Goal: Task Accomplishment & Management: Use online tool/utility

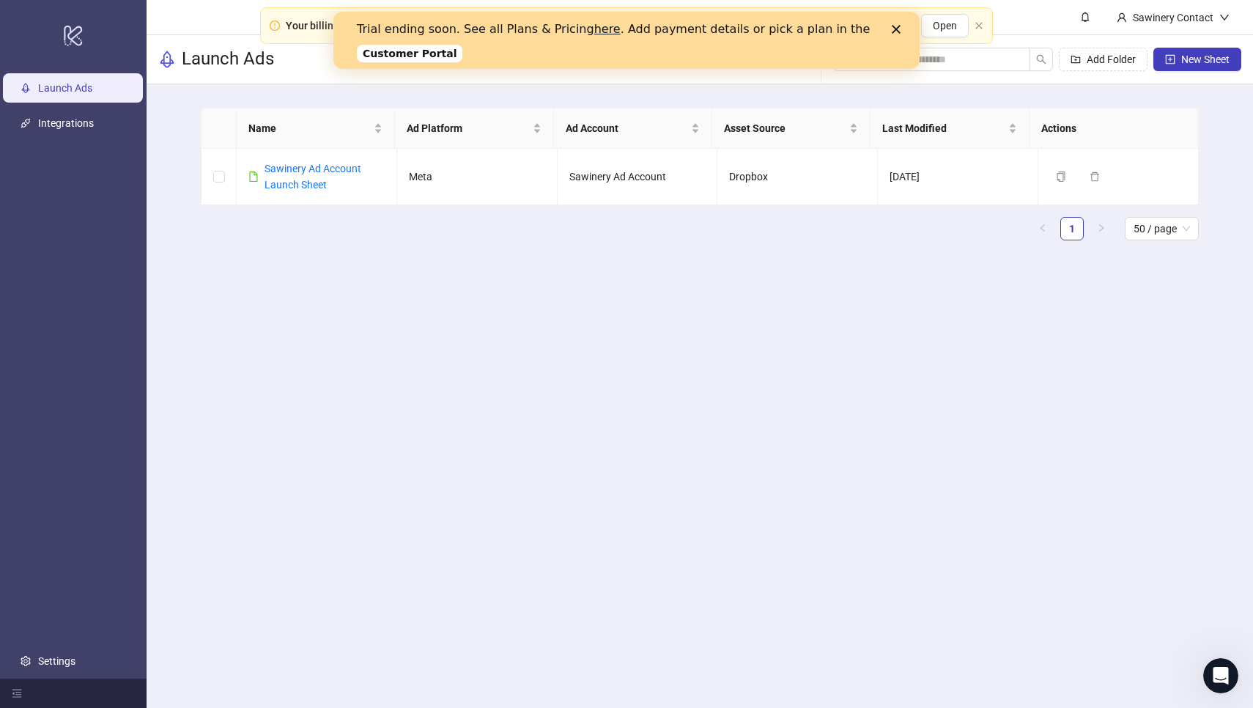
click at [578, 251] on div "Name Ad Platform Ad Account Asset Source Last Modified Actions Sawinery Ad Acco…" at bounding box center [700, 180] width 998 height 144
click at [894, 21] on div "Trial ending soon. See all Plans & Pricing here . Add payment details or pick a…" at bounding box center [627, 40] width 540 height 45
click at [895, 26] on icon "Close" at bounding box center [896, 29] width 9 height 9
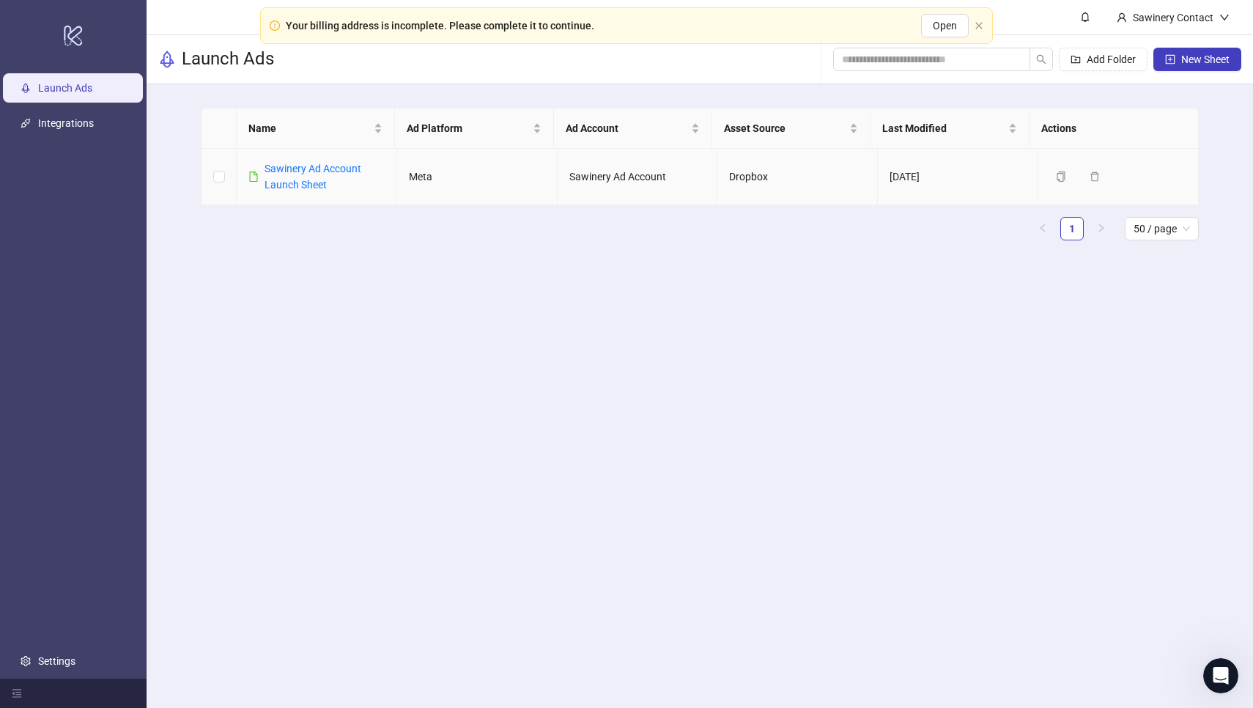
click at [304, 177] on div "Sawinery Ad Account Launch Sheet" at bounding box center [325, 177] width 120 height 32
click at [298, 167] on link "Sawinery Ad Account Launch Sheet" at bounding box center [313, 177] width 97 height 28
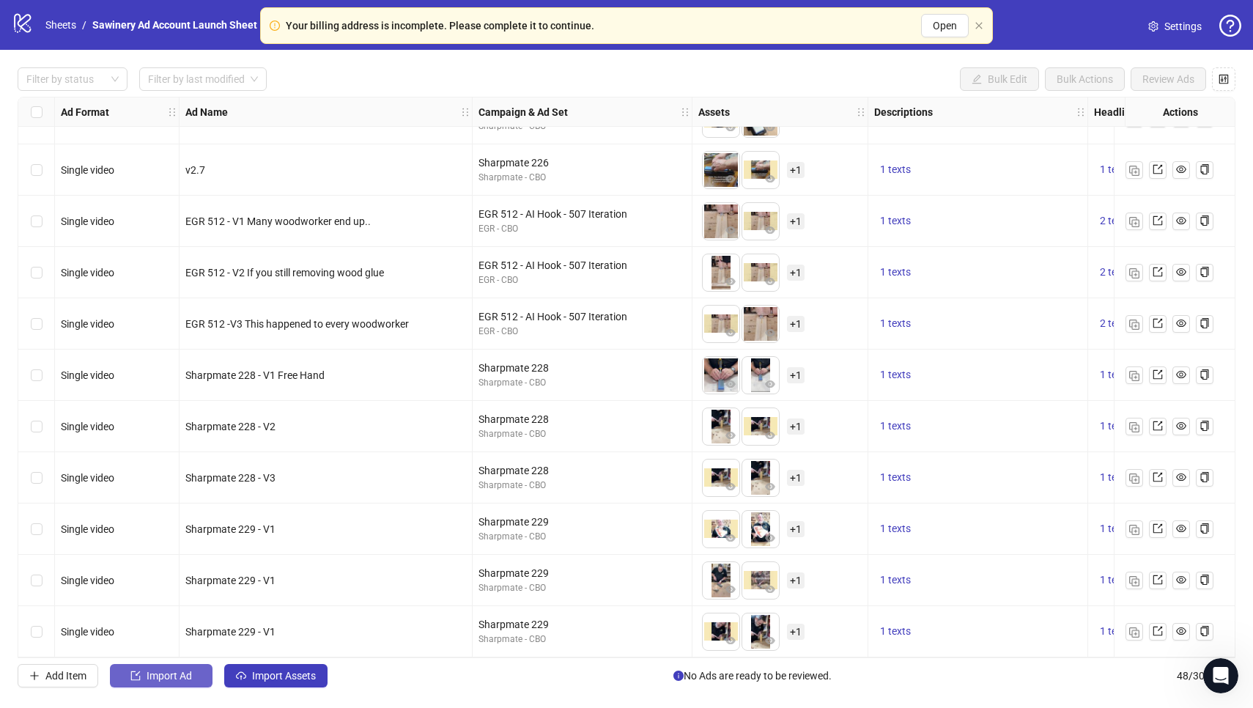
scroll to position [1938, 0]
click at [178, 680] on span "Import Ad" at bounding box center [169, 676] width 45 height 12
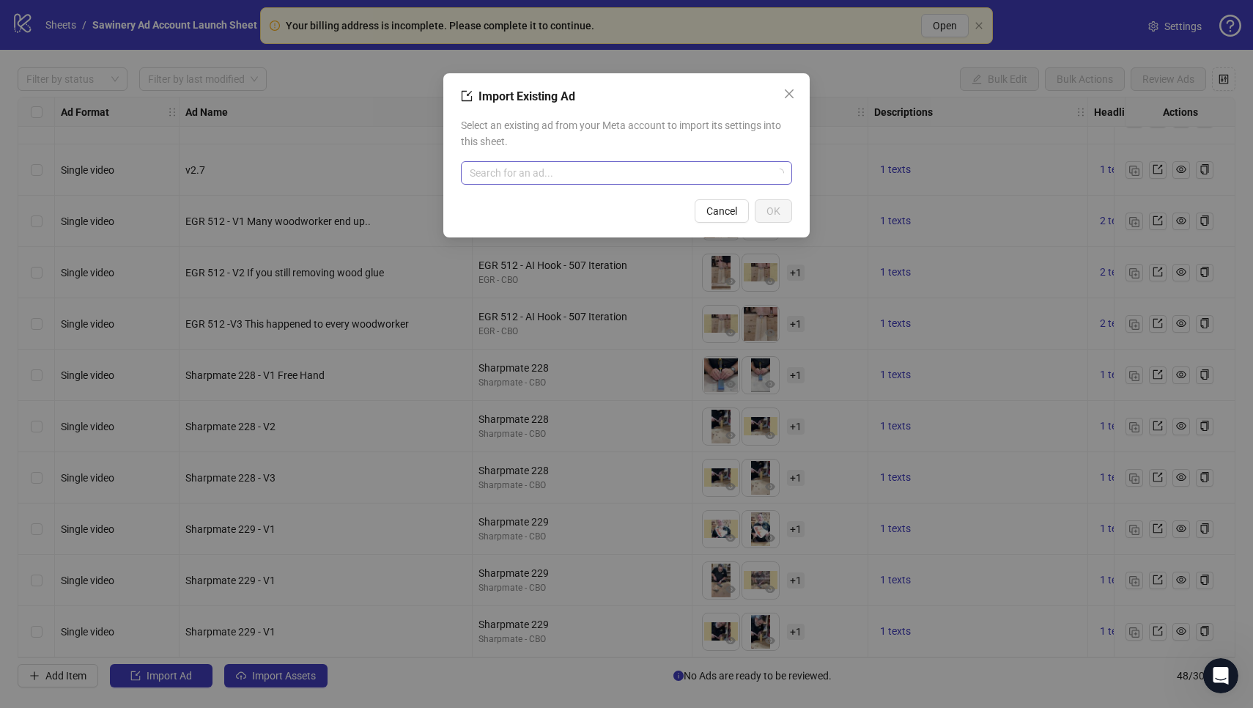
click at [564, 165] on input "search" at bounding box center [620, 173] width 301 height 22
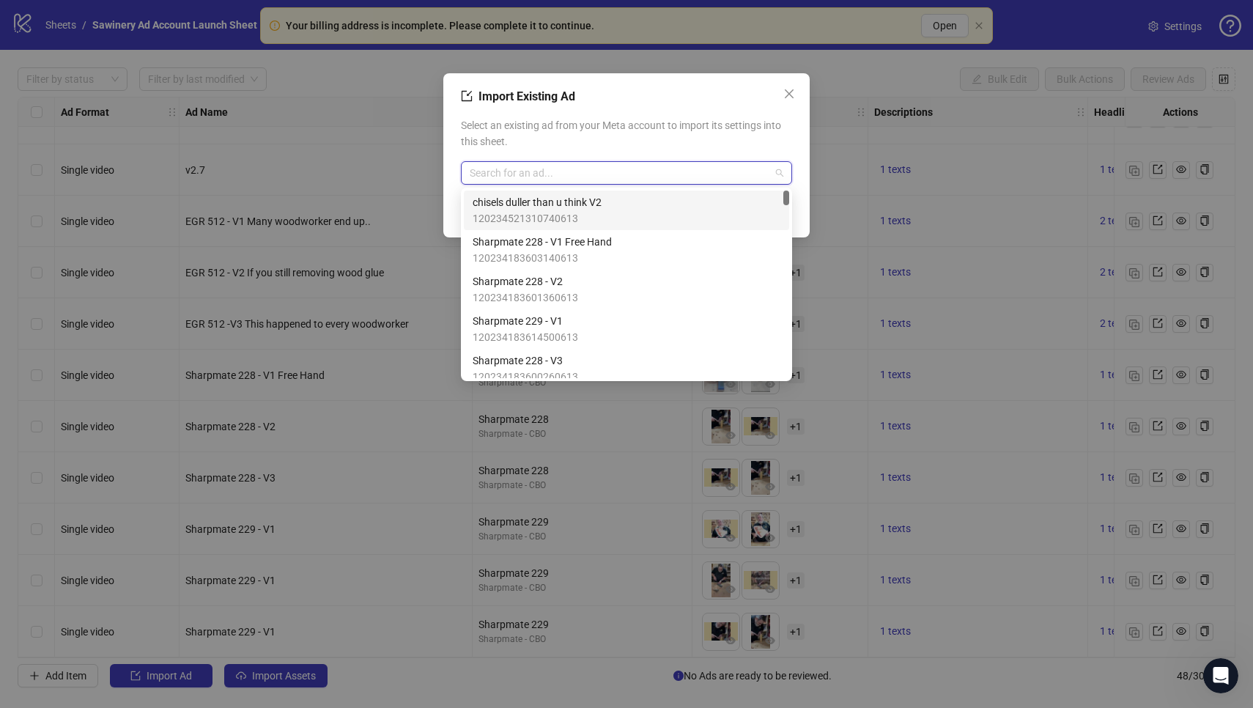
click at [532, 200] on span "chisels duller than u think V2" at bounding box center [537, 202] width 129 height 16
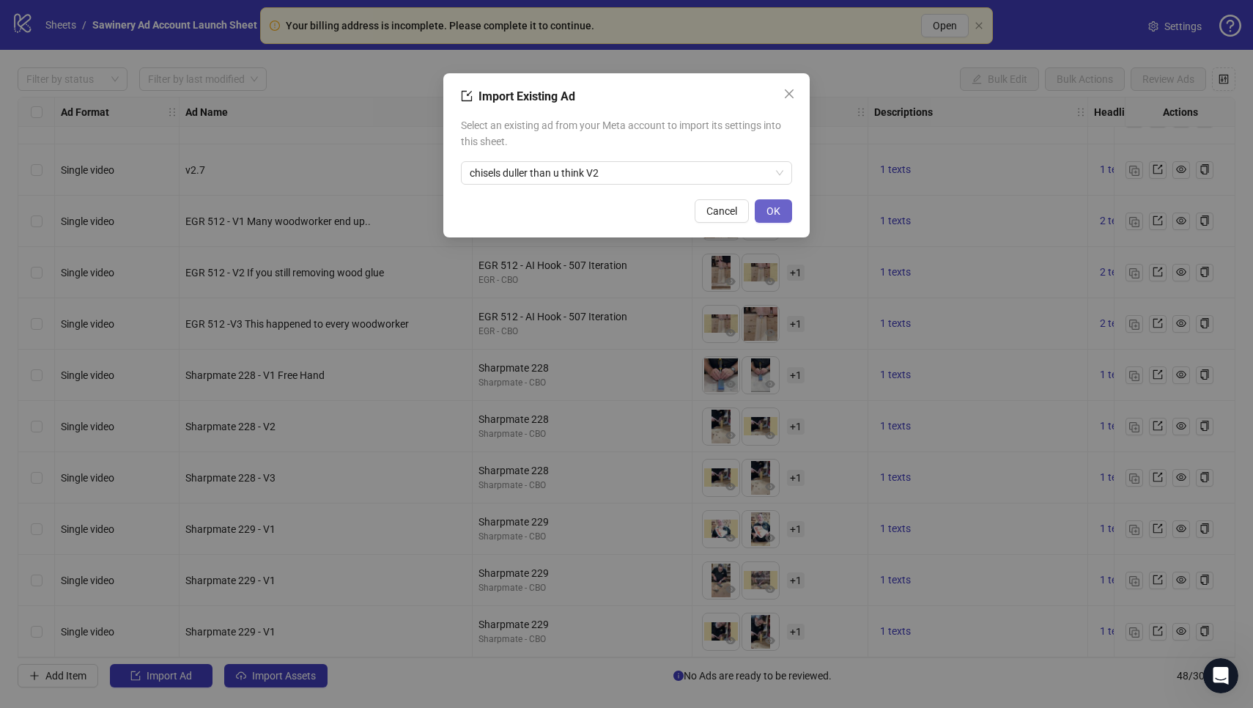
click at [773, 214] on span "OK" at bounding box center [774, 211] width 14 height 12
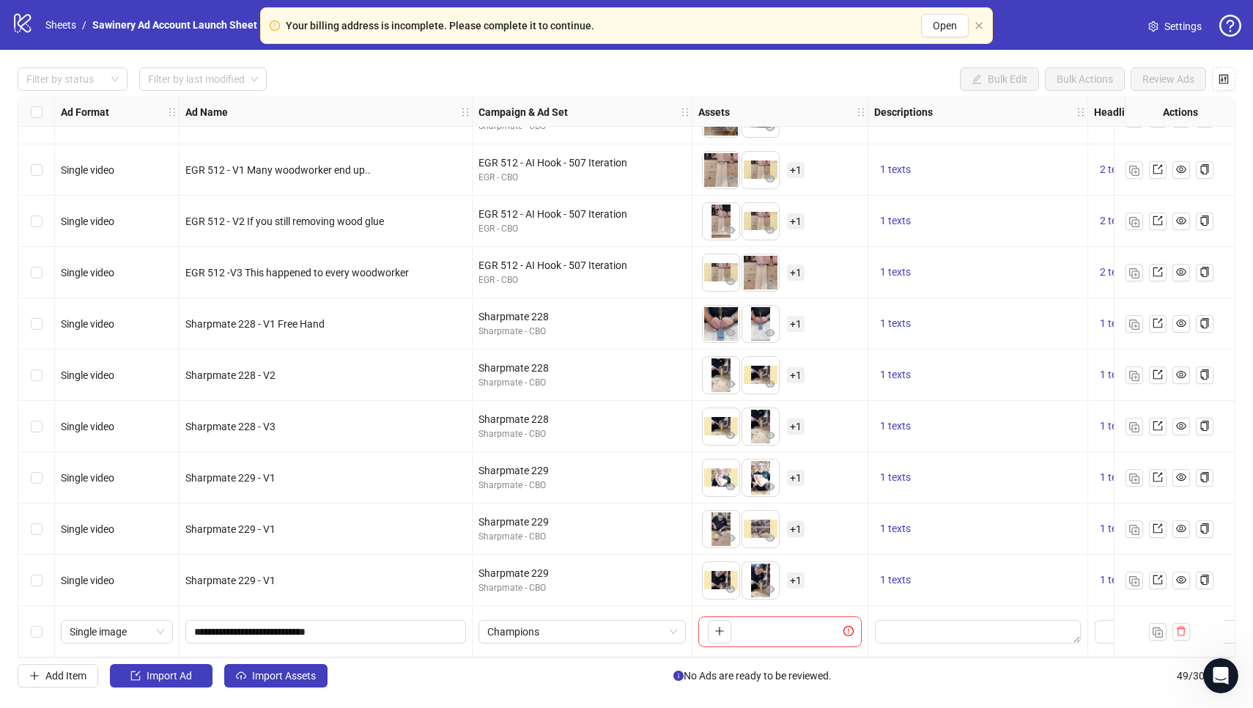
scroll to position [1989, 0]
click at [146, 630] on span "Single image" at bounding box center [117, 632] width 95 height 22
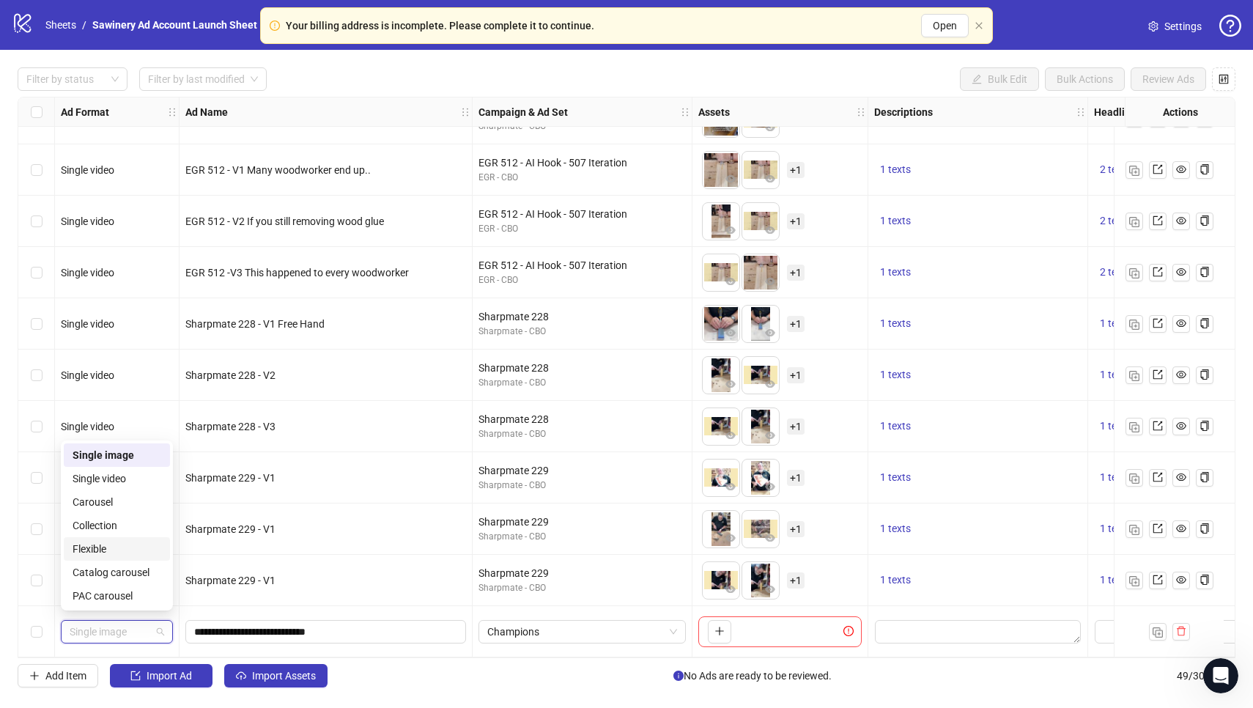
scroll to position [0, 0]
click at [54, 40] on div "logo/logo-mobile Sheets / Sawinery Ad Account Launch Sheet Settings" at bounding box center [626, 25] width 1253 height 50
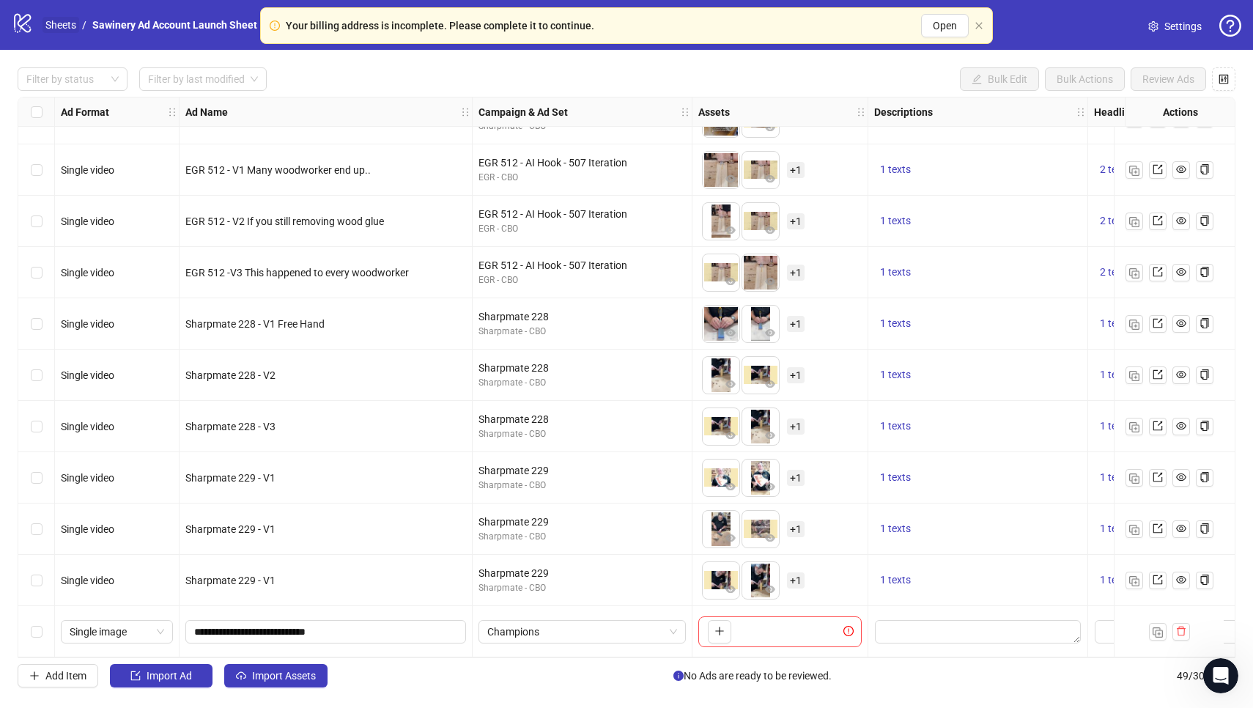
click at [56, 29] on link "Sheets" at bounding box center [61, 25] width 37 height 16
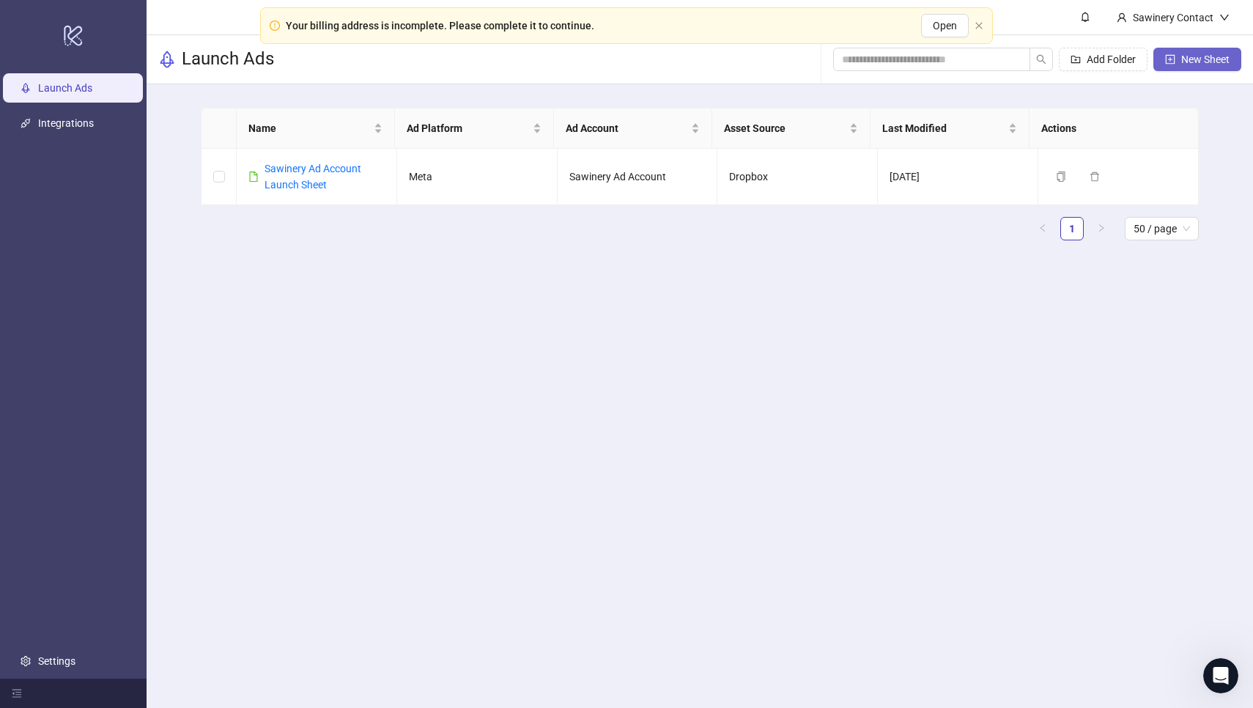
click at [1201, 65] on button "New Sheet" at bounding box center [1198, 59] width 88 height 23
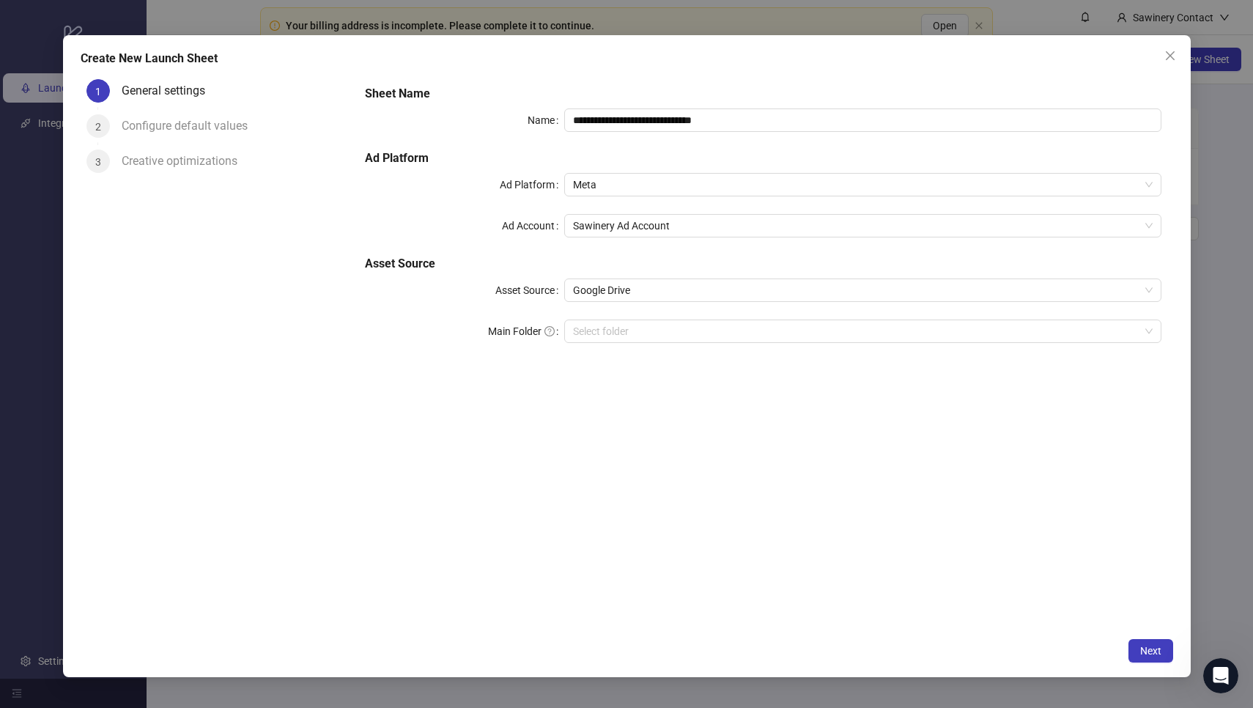
click at [197, 126] on div "Configure default values" at bounding box center [191, 125] width 138 height 23
